Goal: Task Accomplishment & Management: Manage account settings

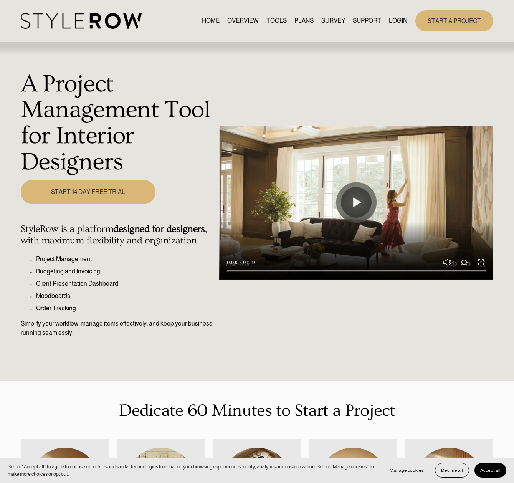
click at [395, 23] on link "LOGIN" at bounding box center [398, 21] width 18 height 10
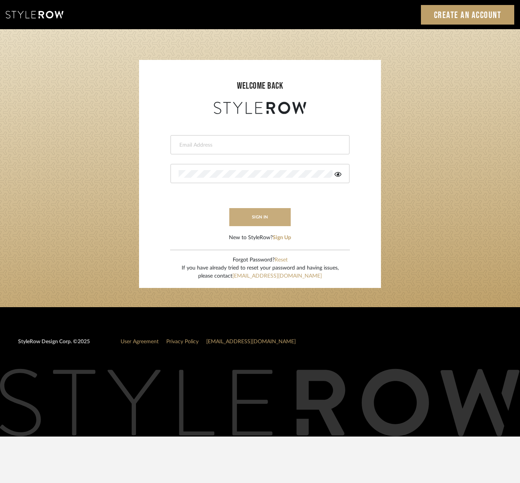
type input "[EMAIL_ADDRESS][DOMAIN_NAME]"
click at [256, 212] on button "sign in" at bounding box center [259, 217] width 61 height 18
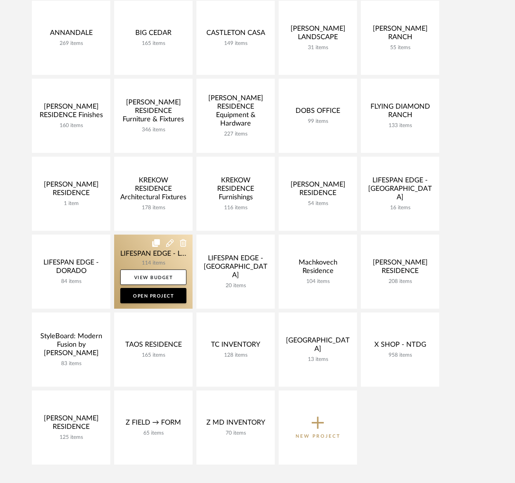
scroll to position [189, 0]
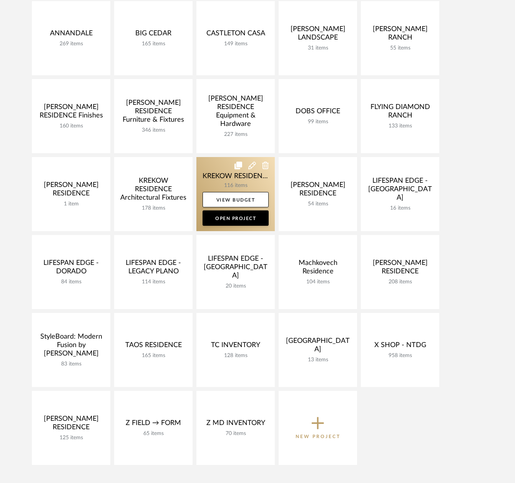
click at [216, 179] on link at bounding box center [235, 194] width 78 height 74
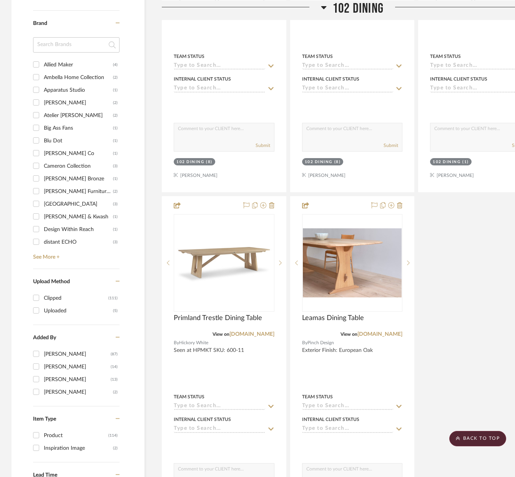
scroll to position [718, 0]
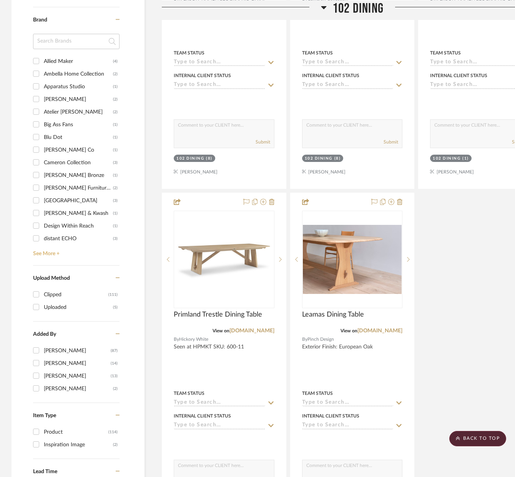
click at [51, 257] on link "See More +" at bounding box center [75, 251] width 88 height 12
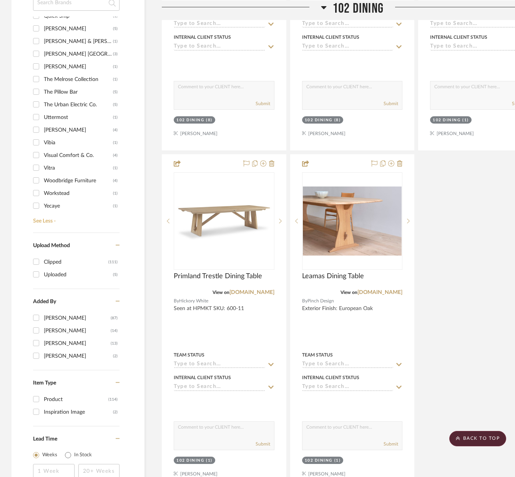
scroll to position [797, 0]
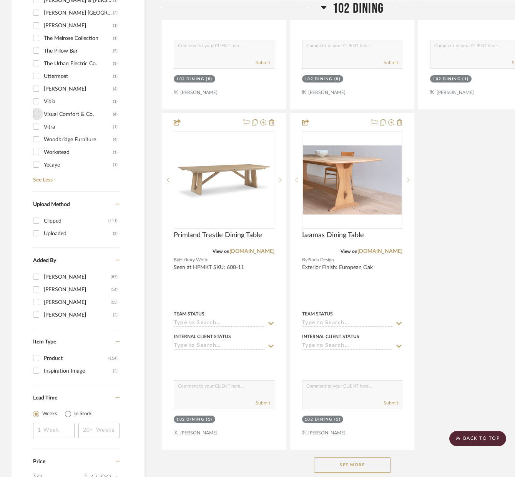
click at [36, 113] on input "Visual Comfort & Co. (4)" at bounding box center [36, 114] width 12 height 12
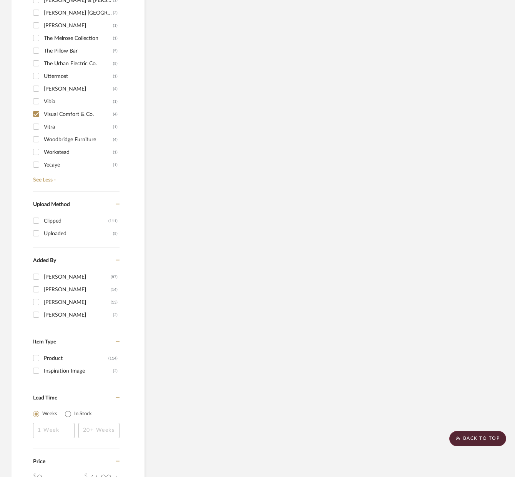
scroll to position [623, 0]
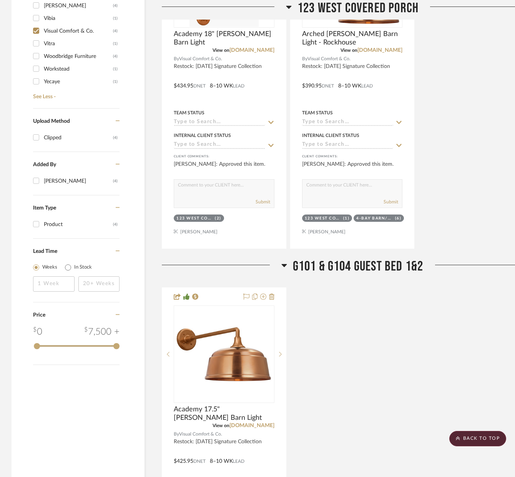
scroll to position [770, 0]
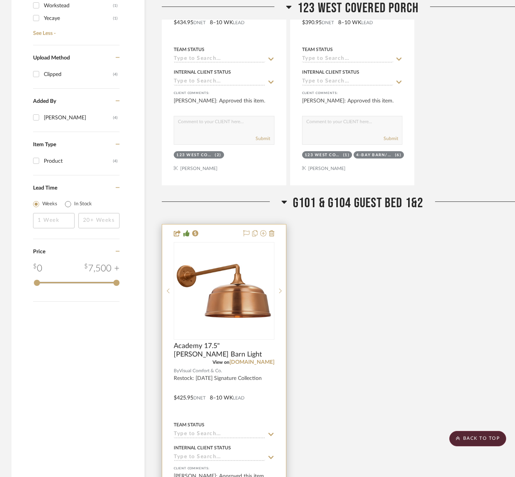
click at [230, 294] on img "0" at bounding box center [224, 291] width 96 height 96
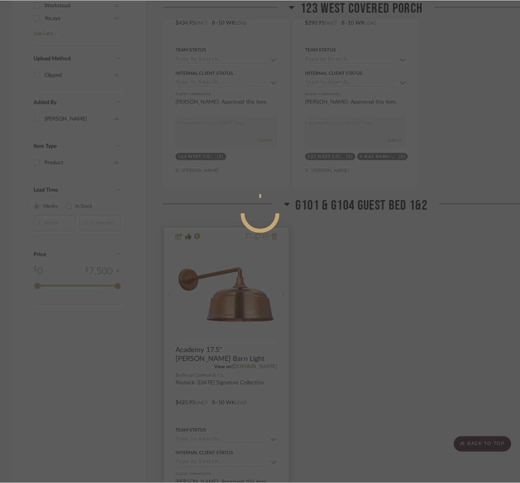
scroll to position [0, 0]
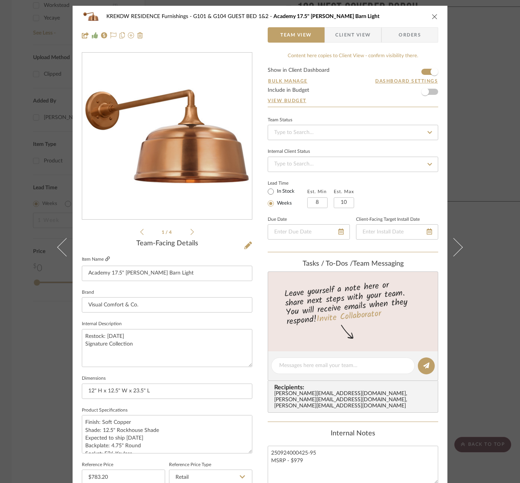
click at [105, 259] on icon at bounding box center [107, 259] width 5 height 5
click at [146, 270] on input "Academy 17.5" Mack Barn Light" at bounding box center [167, 273] width 171 height 15
click at [434, 14] on icon "close" at bounding box center [435, 16] width 6 height 6
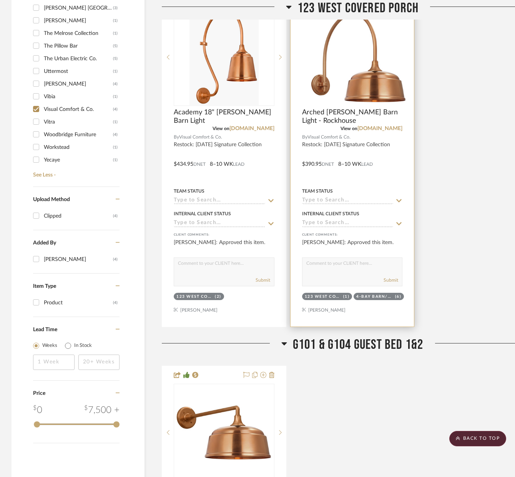
scroll to position [518, 0]
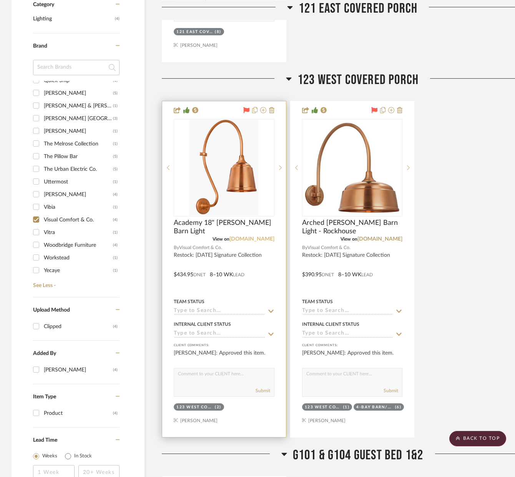
click at [247, 239] on link "visualcomfort.com" at bounding box center [251, 239] width 45 height 5
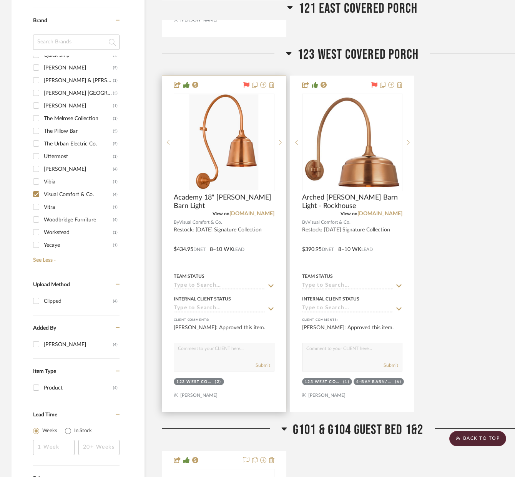
scroll to position [541, 0]
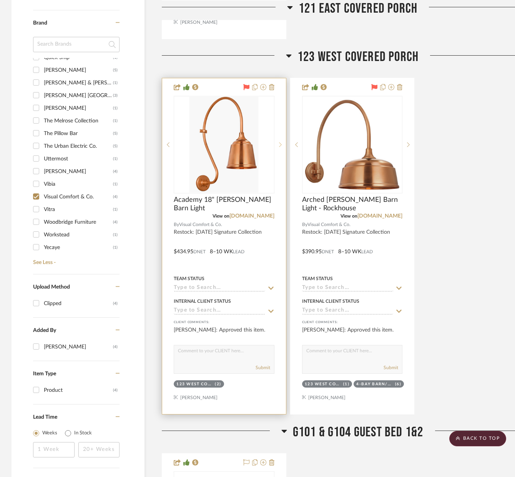
click at [281, 144] on icon at bounding box center [280, 144] width 3 height 5
click at [280, 144] on icon at bounding box center [280, 144] width 3 height 5
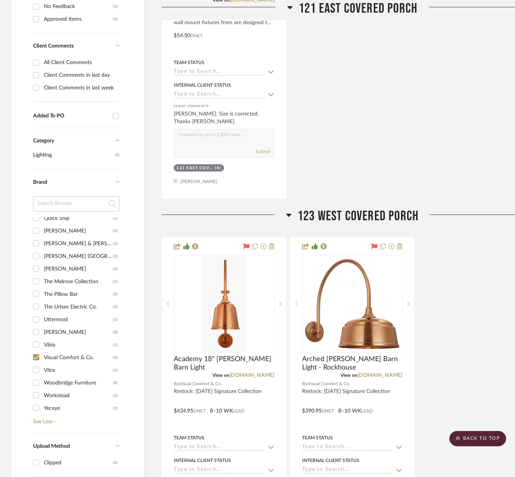
scroll to position [495, 0]
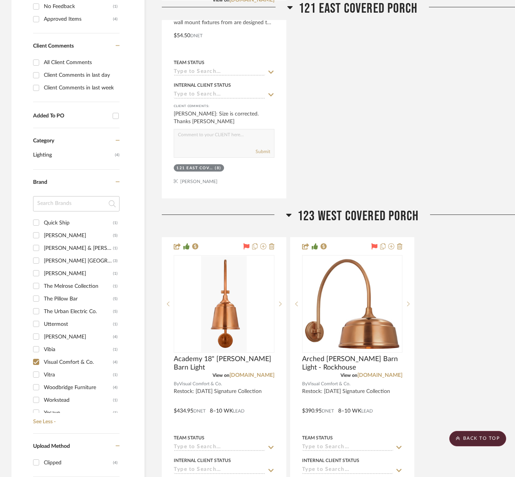
click at [36, 362] on input "Visual Comfort & Co. (4)" at bounding box center [36, 362] width 12 height 12
checkbox input "false"
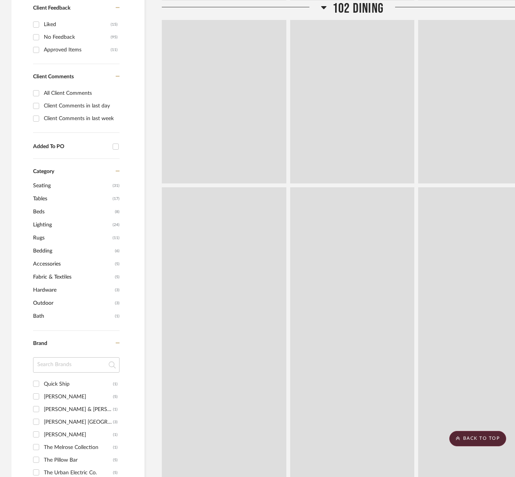
scroll to position [425, 0]
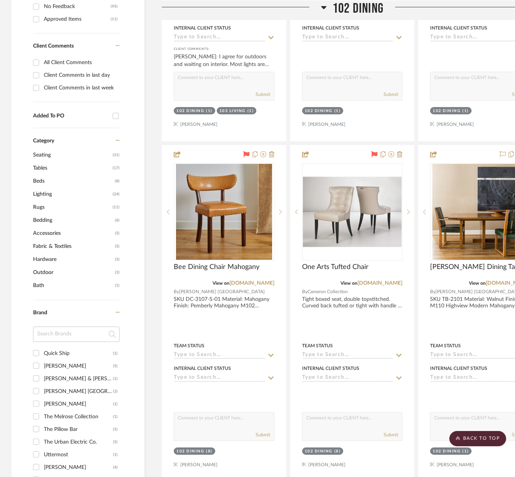
scroll to position [501, 0]
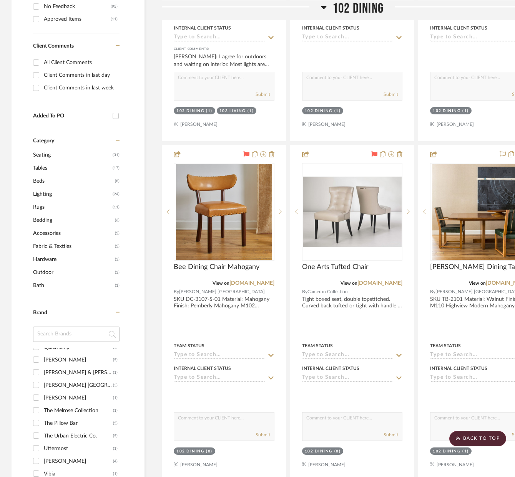
click at [36, 435] on input "The Urban Electric Co. (5)" at bounding box center [36, 436] width 12 height 12
checkbox input "true"
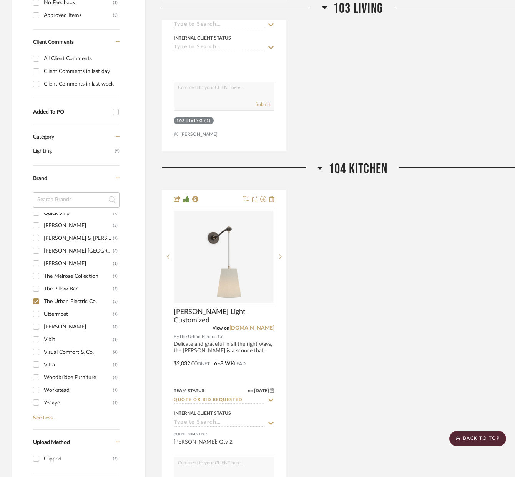
scroll to position [479, 0]
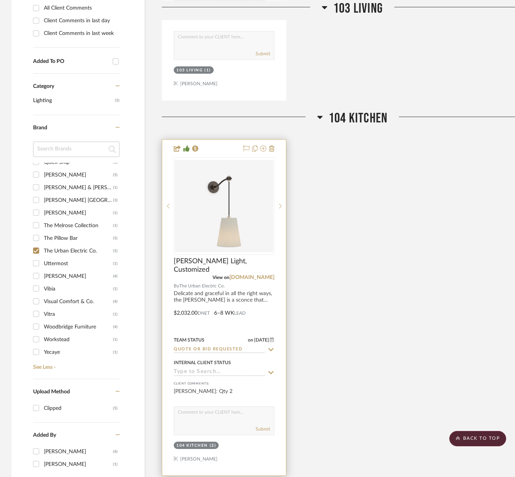
click at [246, 230] on img "0" at bounding box center [223, 206] width 99 height 93
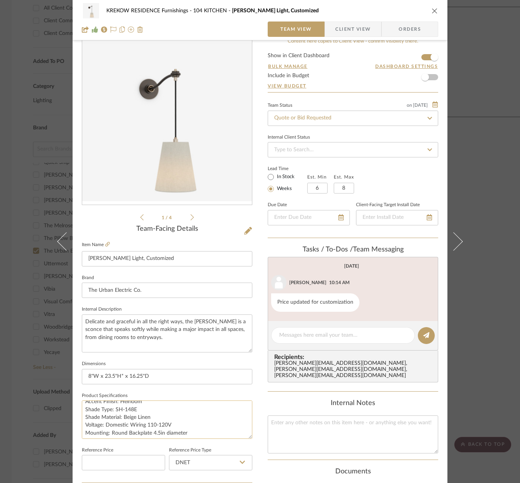
scroll to position [30, 0]
click at [136, 407] on textarea "MA-1812WS Size: Small Primary Finish: Bronze Accent Finish: Heirloom Shade Type…" at bounding box center [167, 420] width 171 height 38
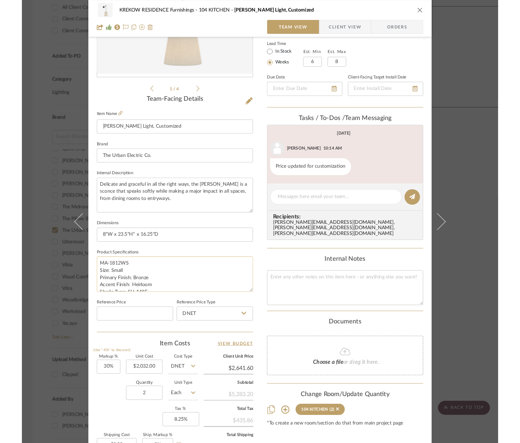
scroll to position [47, 0]
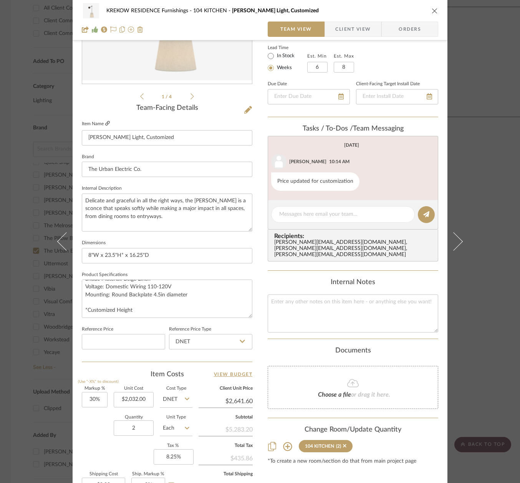
click at [105, 124] on icon at bounding box center [107, 123] width 5 height 5
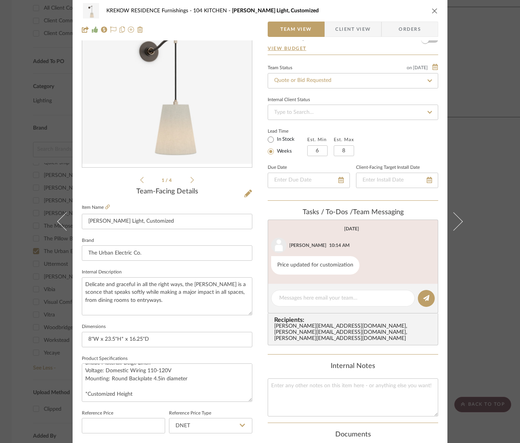
scroll to position [0, 0]
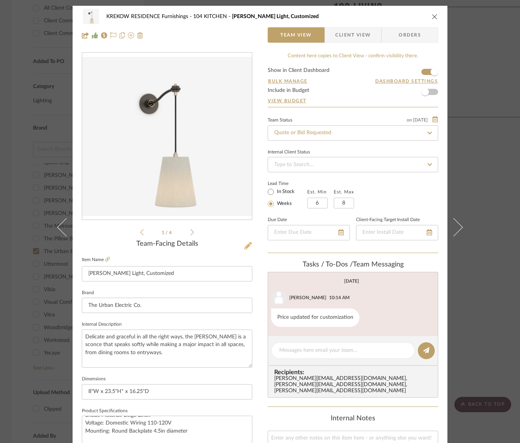
click at [244, 245] on icon at bounding box center [248, 246] width 8 height 8
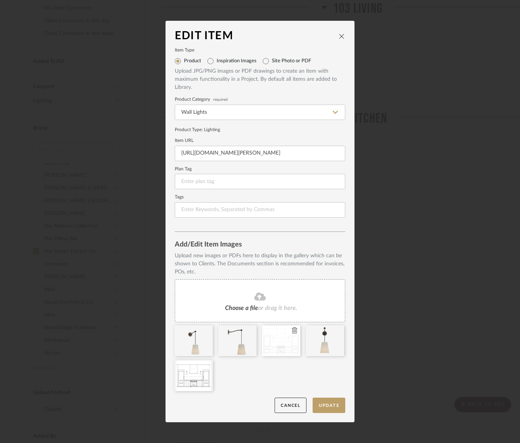
click at [292, 330] on icon at bounding box center [294, 330] width 5 height 6
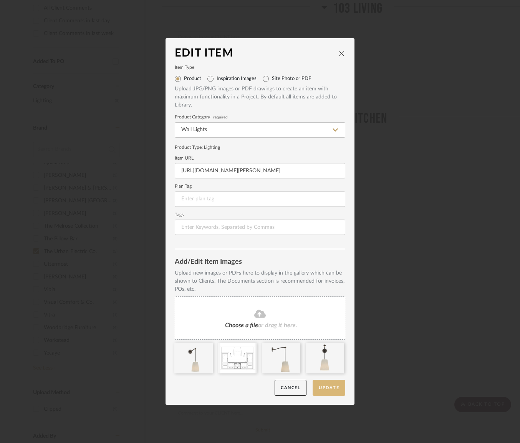
click at [320, 387] on button "Update" at bounding box center [329, 388] width 33 height 16
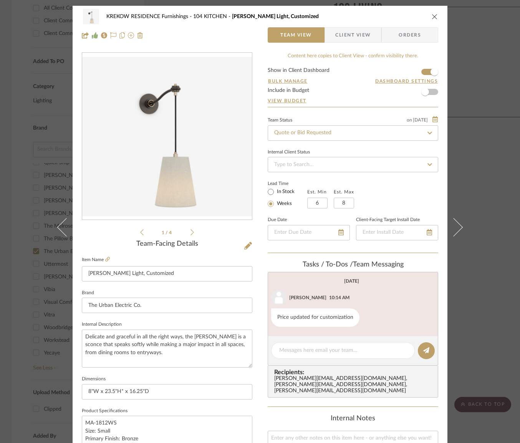
click at [191, 230] on icon at bounding box center [192, 232] width 3 height 7
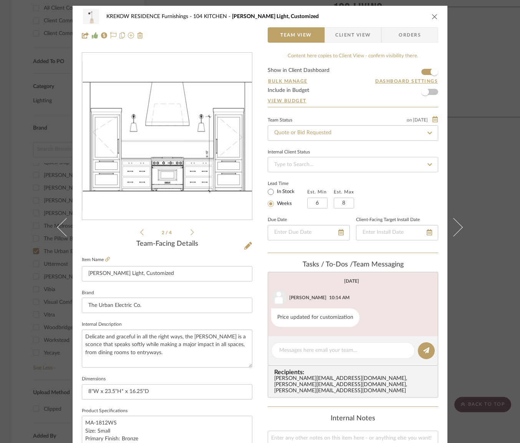
click at [432, 17] on icon "close" at bounding box center [435, 16] width 6 height 6
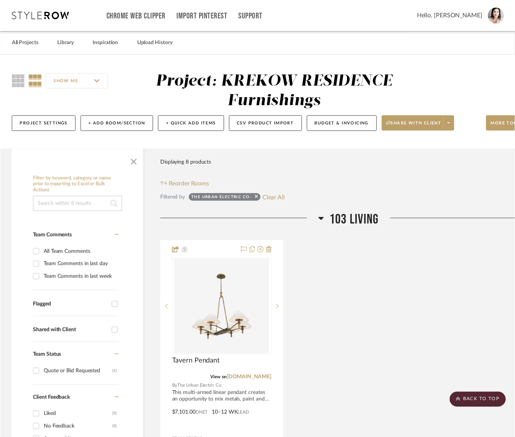
scroll to position [479, 0]
